Goal: Task Accomplishment & Management: Manage account settings

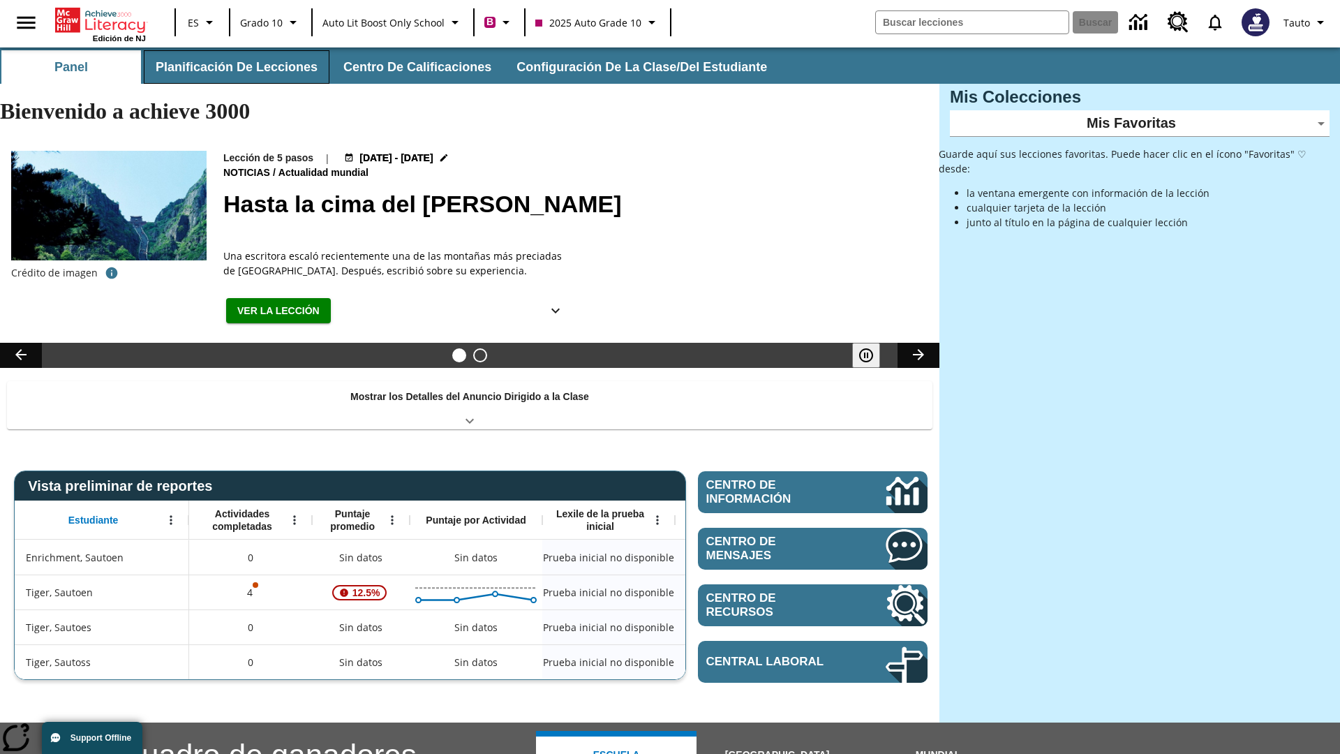
click at [234, 67] on button "Planificación de lecciones" at bounding box center [237, 66] width 186 height 33
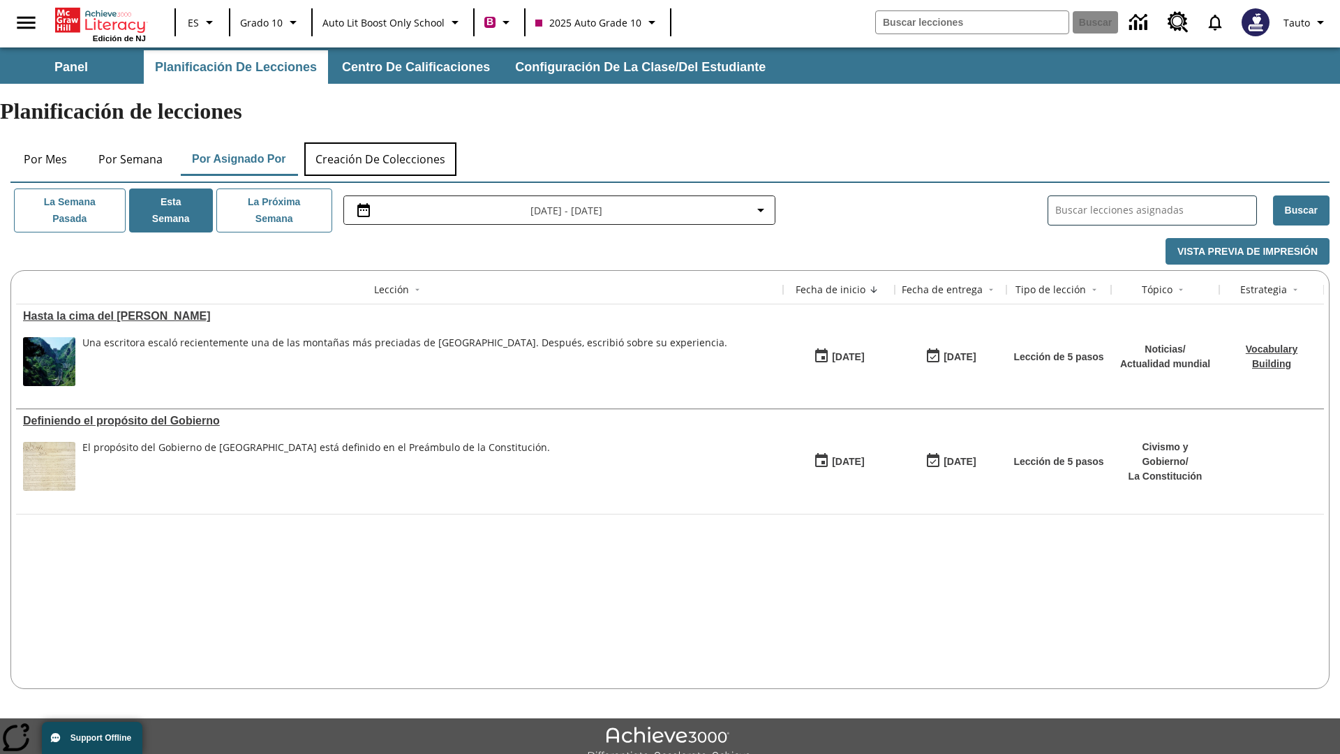
click at [381, 142] on button "Creación de colecciones" at bounding box center [380, 158] width 152 height 33
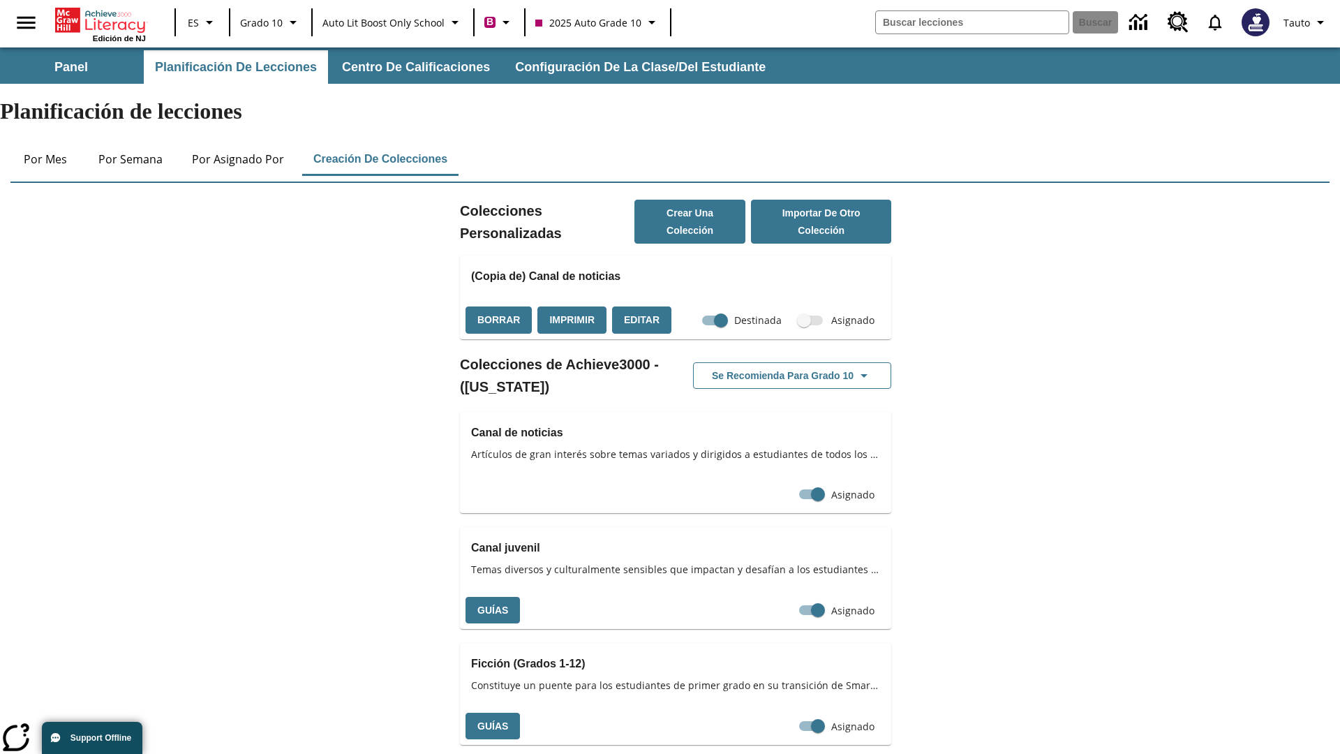
checkbox input "true"
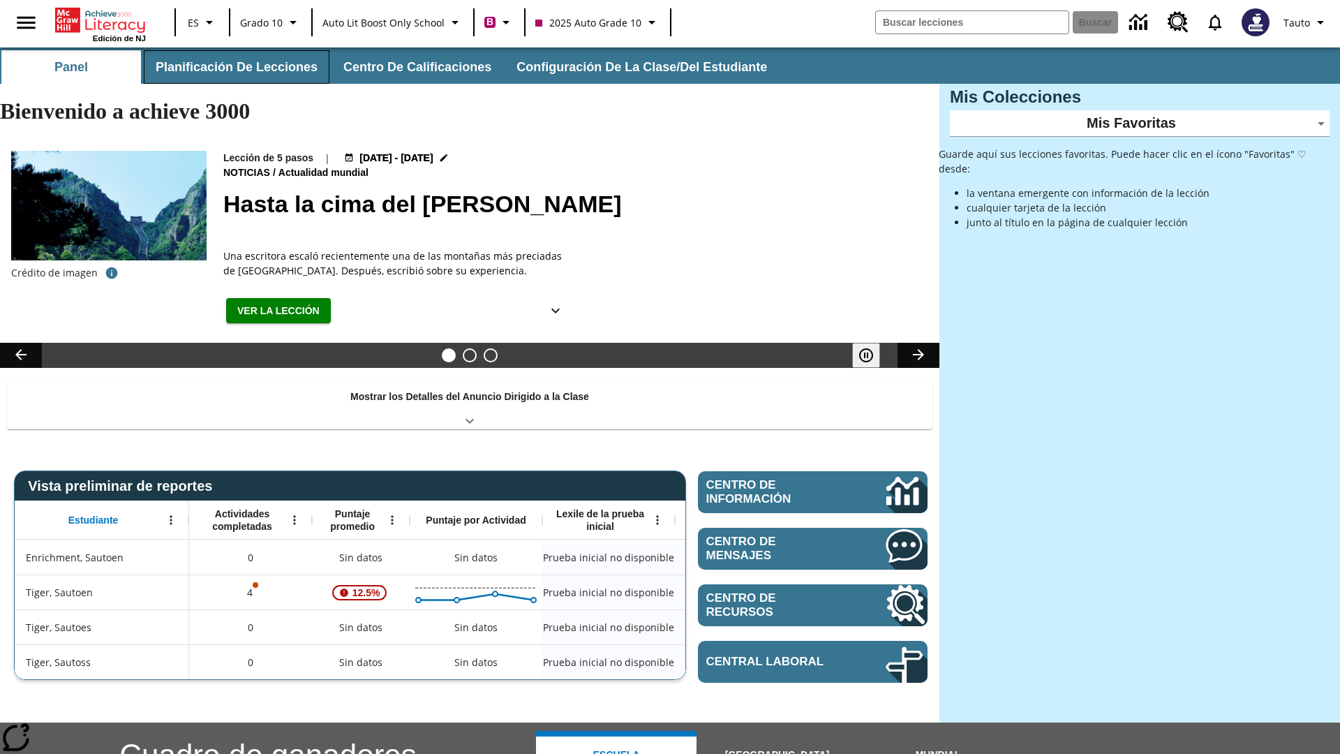
click at [234, 67] on button "Planificación de lecciones" at bounding box center [237, 66] width 186 height 33
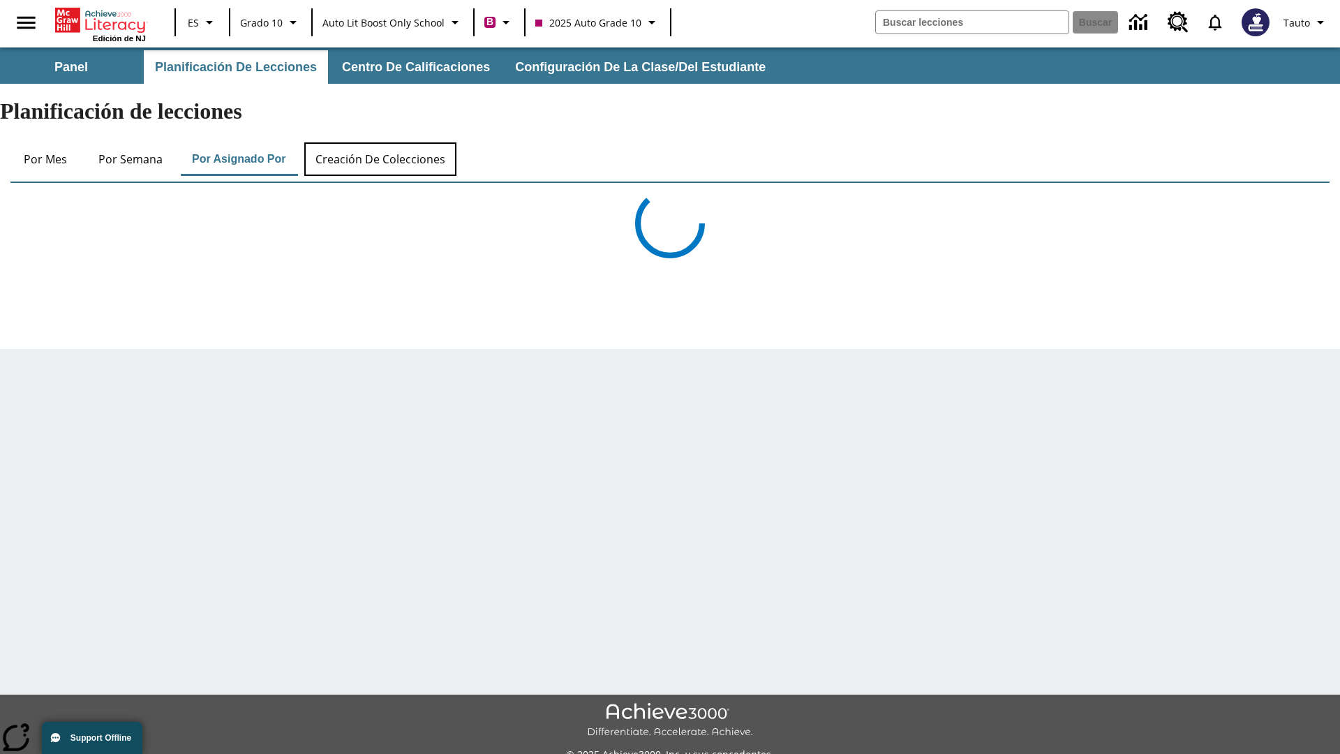
click at [381, 142] on button "Creación de colecciones" at bounding box center [380, 158] width 152 height 33
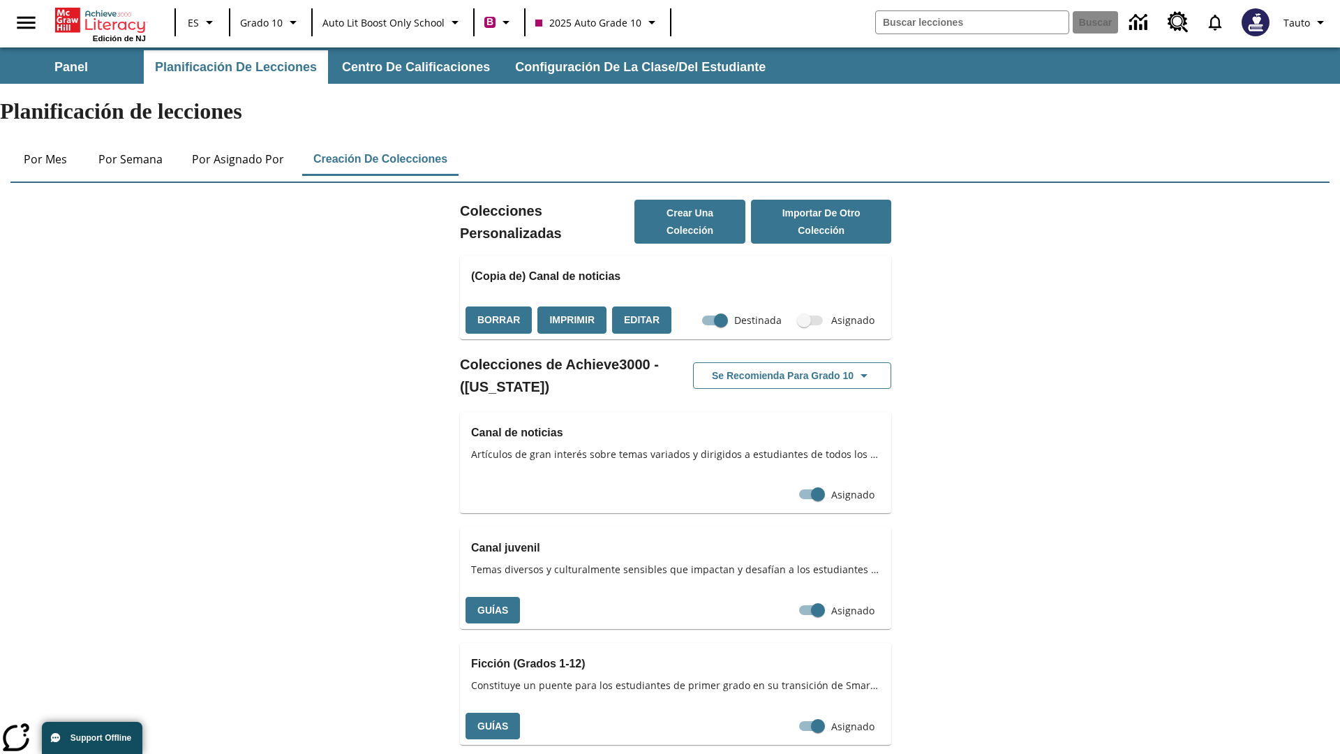
checkbox input "false"
